Goal: Communication & Community: Answer question/provide support

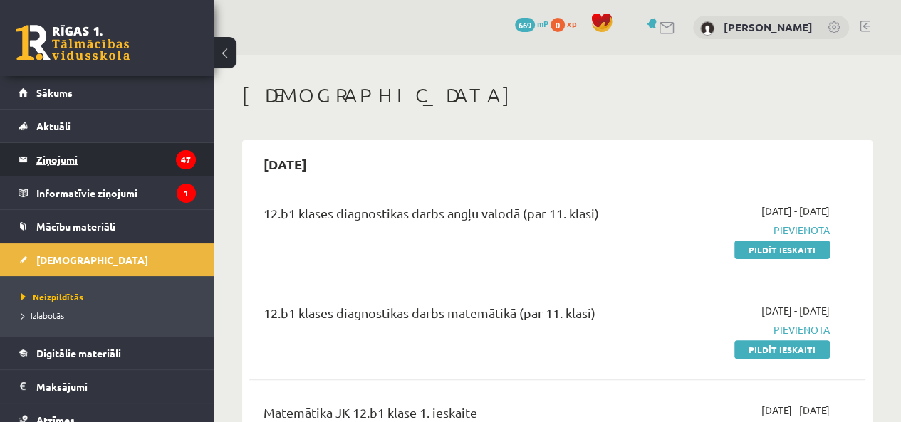
click at [77, 162] on legend "Ziņojumi 47" at bounding box center [116, 159] width 160 height 33
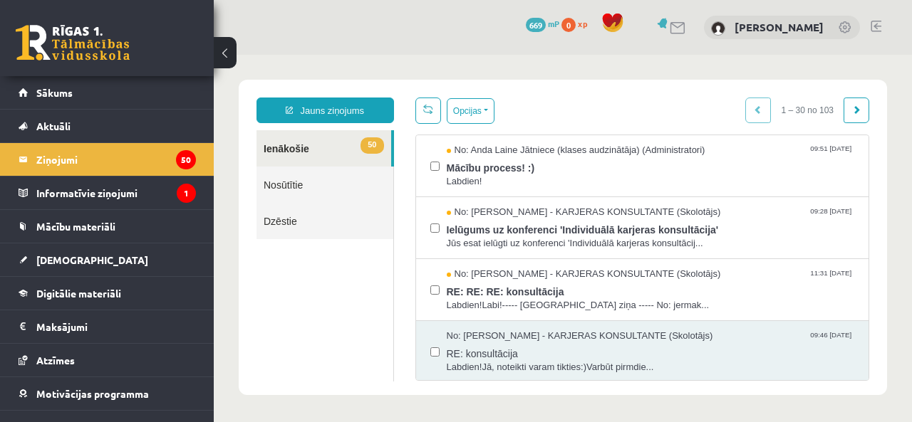
click at [367, 155] on link "50 Ienākošie" at bounding box center [323, 148] width 135 height 36
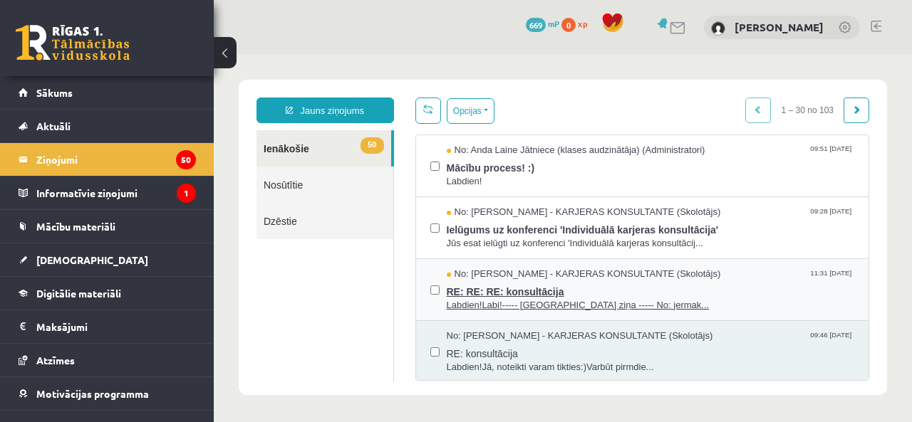
click at [499, 288] on span "RE: RE: RE: konsultācija" at bounding box center [651, 290] width 408 height 18
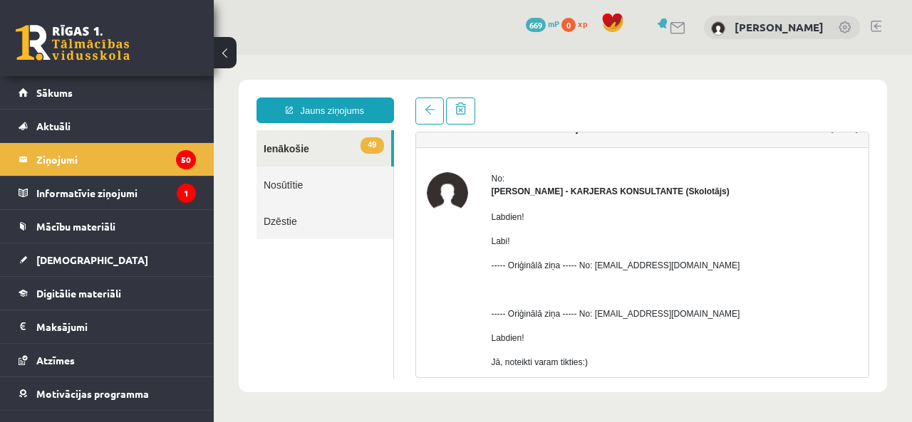
scroll to position [12, 0]
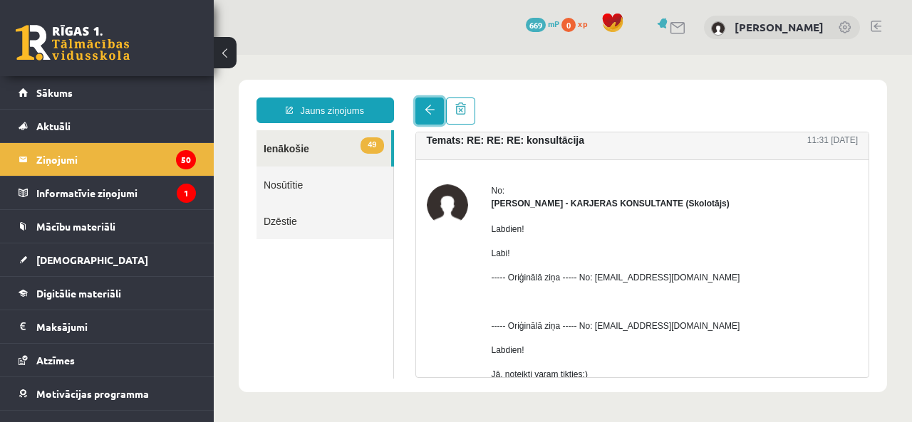
click at [424, 118] on link at bounding box center [429, 111] width 28 height 27
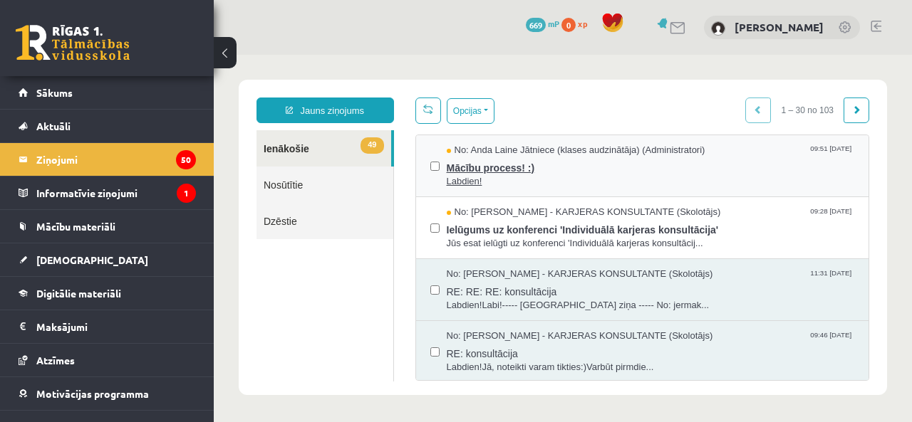
scroll to position [0, 0]
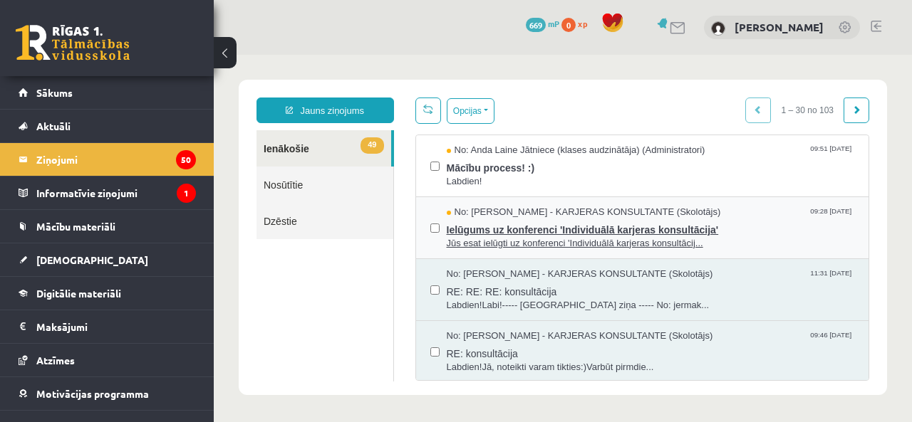
click at [473, 240] on span "Jūs esat ielūgti uz konferenci 'Individuālā karjeras konsultācij..." at bounding box center [651, 244] width 408 height 14
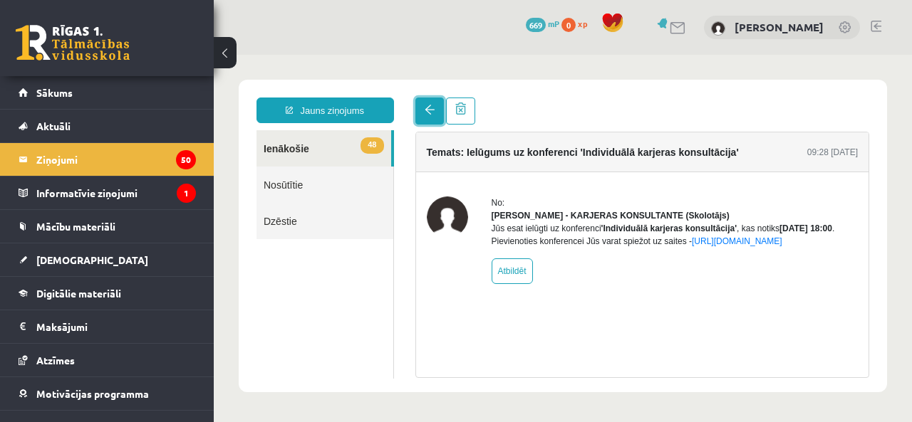
click at [424, 116] on link at bounding box center [429, 111] width 28 height 27
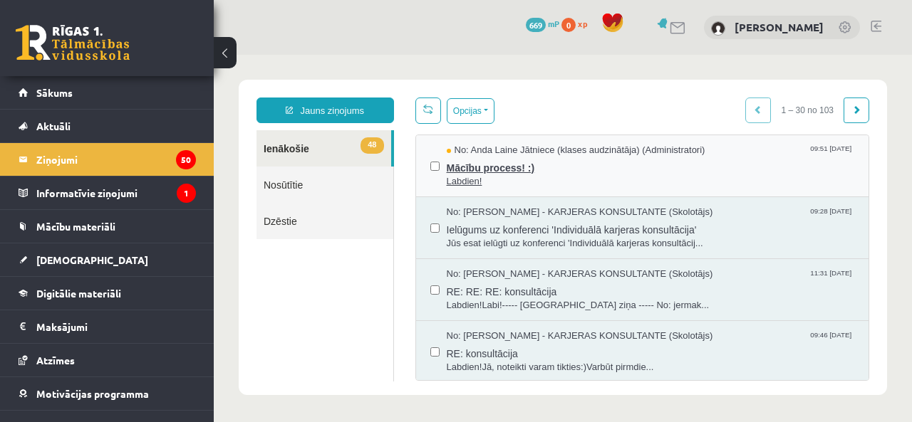
click at [479, 173] on span "Mācību process! :)" at bounding box center [651, 166] width 408 height 18
